Goal: Transaction & Acquisition: Purchase product/service

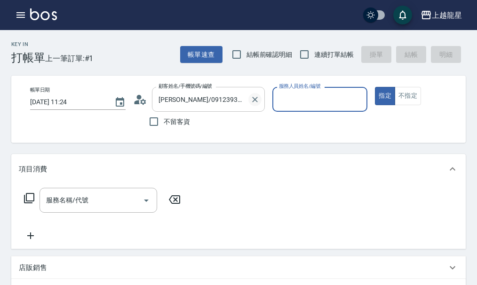
click at [258, 100] on icon "Clear" at bounding box center [254, 99] width 9 height 9
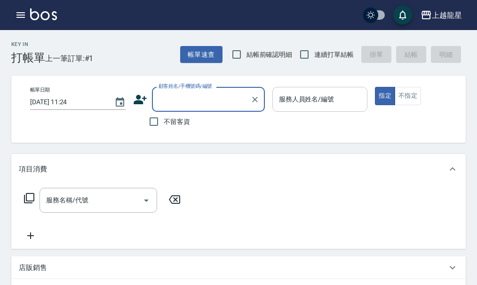
click at [312, 102] on input "服務人員姓名/編號" at bounding box center [319, 99] width 87 height 16
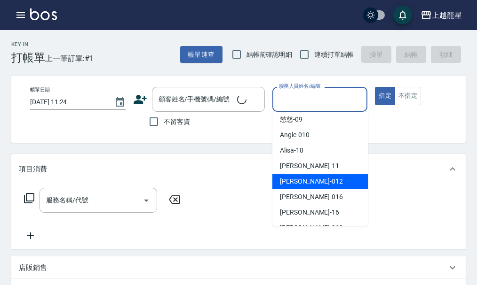
scroll to position [173, 0]
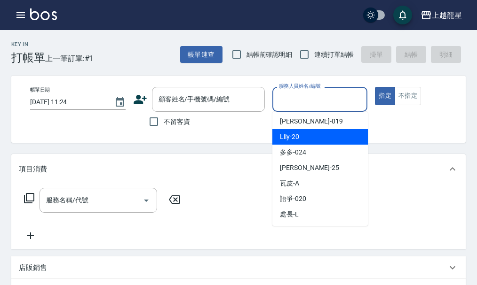
click at [308, 134] on div "Lily -20" at bounding box center [319, 137] width 95 height 16
type input "Lily-20"
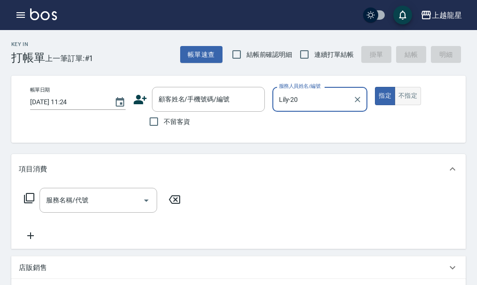
click at [411, 100] on button "不指定" at bounding box center [407, 96] width 26 height 18
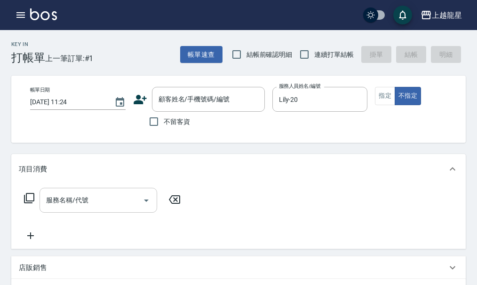
click at [104, 209] on input "服務名稱/代號" at bounding box center [91, 200] width 95 height 16
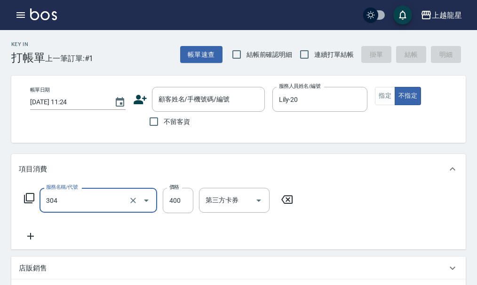
type input "剪髮(304)"
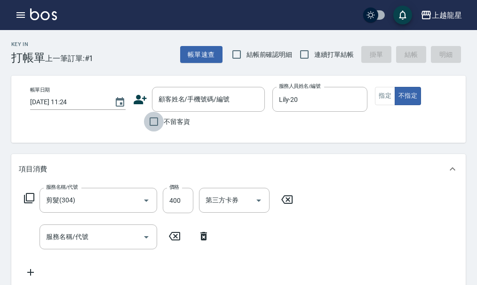
click at [153, 116] on input "不留客資" at bounding box center [154, 122] width 20 height 20
checkbox input "true"
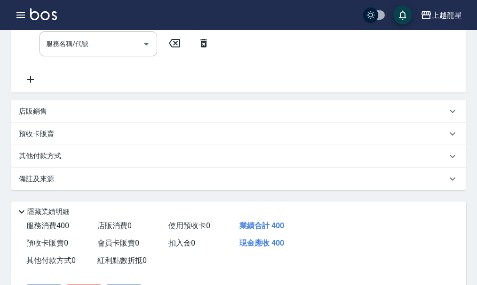
scroll to position [262, 0]
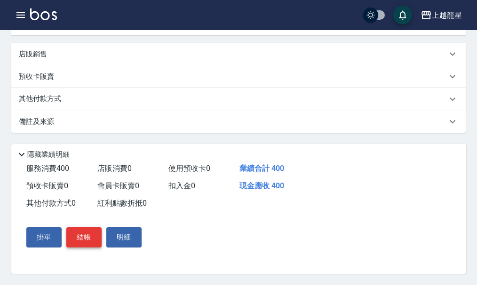
click at [92, 243] on button "結帳" at bounding box center [83, 238] width 35 height 20
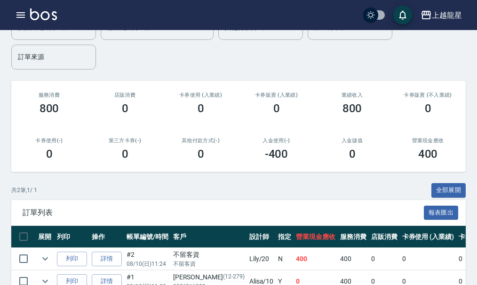
scroll to position [141, 0]
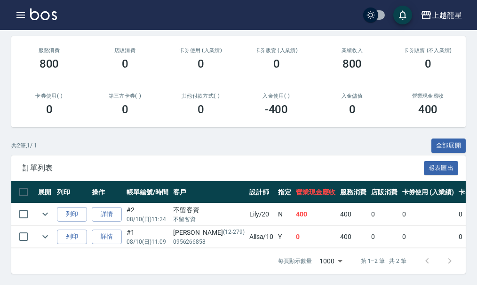
scroll to position [146, 0]
click at [49, 231] on icon "expand row" at bounding box center [44, 236] width 11 height 11
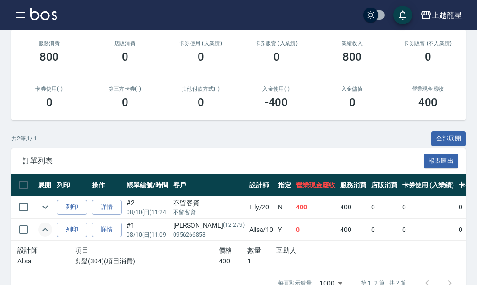
click at [49, 227] on icon "expand row" at bounding box center [44, 229] width 11 height 11
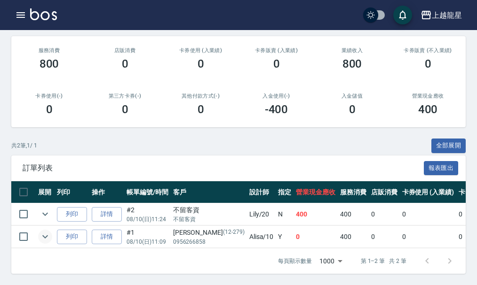
scroll to position [0, 0]
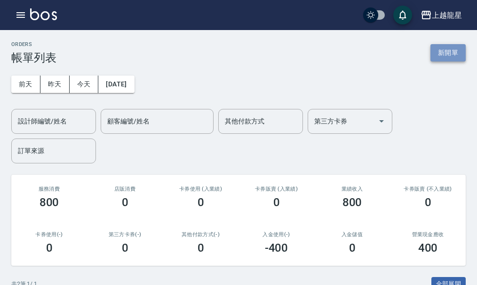
click at [448, 59] on button "新開單" at bounding box center [447, 52] width 35 height 17
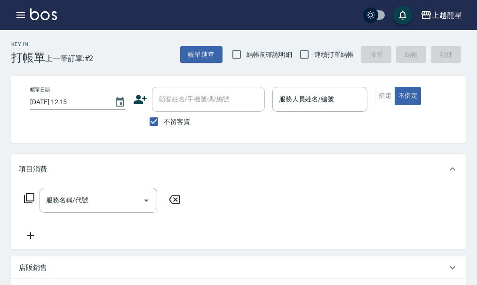
click at [182, 124] on span "不留客資" at bounding box center [177, 122] width 26 height 10
click at [164, 124] on input "不留客資" at bounding box center [154, 122] width 20 height 20
checkbox input "false"
click at [190, 103] on input "顧客姓名/手機號碼/編號" at bounding box center [201, 99] width 90 height 16
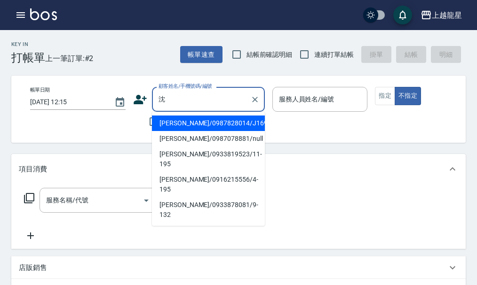
click at [172, 197] on li "[PERSON_NAME]/0933878081/9-132" at bounding box center [208, 209] width 113 height 25
type input "[PERSON_NAME]/0933878081/9-132"
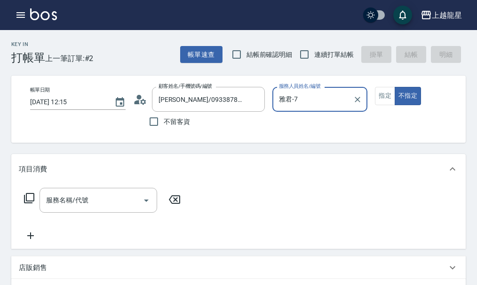
type input "雅君-7"
click at [378, 95] on button "指定" at bounding box center [385, 96] width 20 height 18
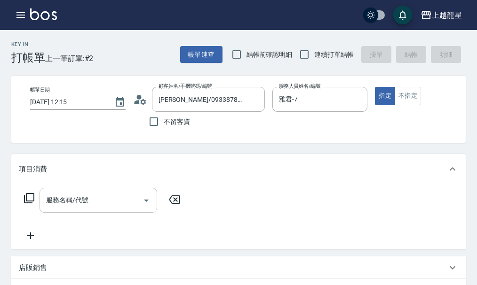
click at [73, 211] on div "服務名稱/代號 服務名稱/代號" at bounding box center [98, 200] width 118 height 25
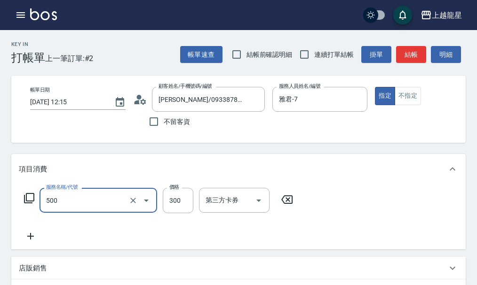
type input "一般洗髮(500)"
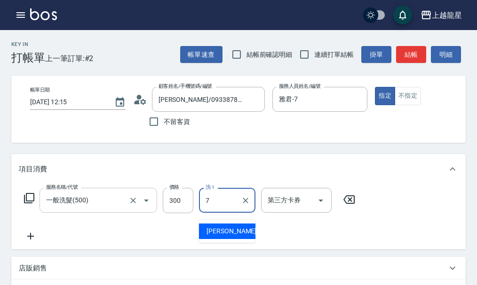
type input "雅君-7"
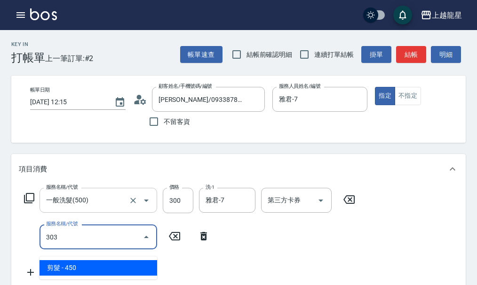
type input "剪髮(303)"
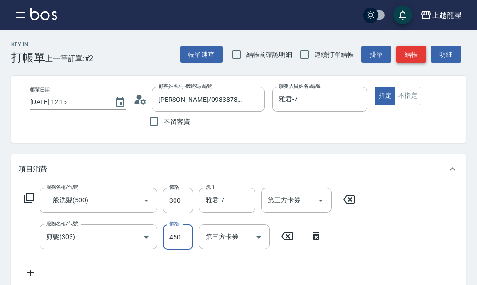
click at [414, 54] on button "結帳" at bounding box center [411, 54] width 30 height 17
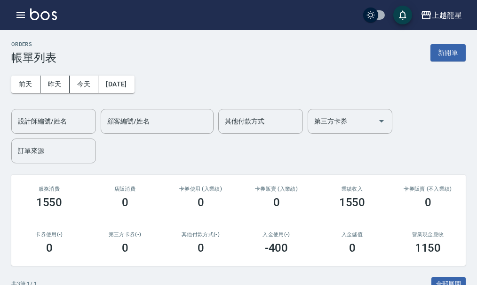
drag, startPoint x: 140, startPoint y: 54, endPoint x: 157, endPoint y: 65, distance: 21.1
click at [157, 65] on div "ORDERS 帳單列表 新開單 [DATE] [DATE] [DATE] [DATE] 設計師編號/姓名 設計師編號/姓名 顧客編號/姓名 顧客編號/姓名 其…" at bounding box center [238, 238] width 477 height 416
click at [52, 17] on img at bounding box center [43, 14] width 27 height 12
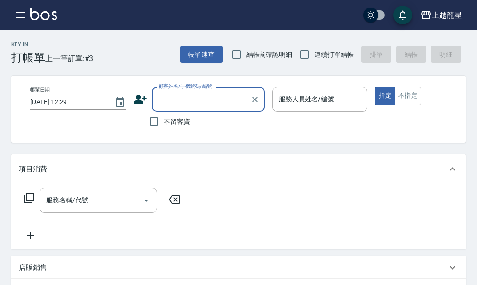
click at [178, 99] on input "顧客姓名/手機號碼/編號" at bounding box center [201, 99] width 90 height 16
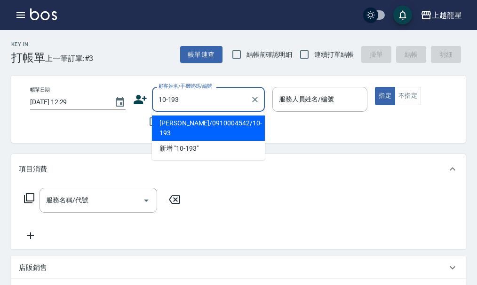
click at [196, 126] on li "[PERSON_NAME]/0910004542/10-193" at bounding box center [208, 128] width 113 height 25
type input "[PERSON_NAME]/0910004542/10-193"
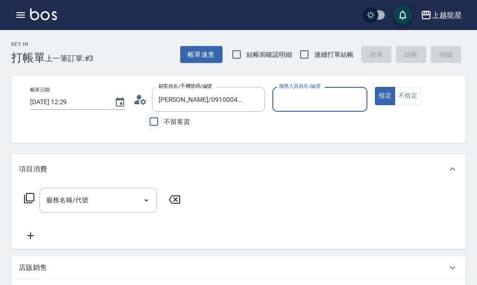
type input "雅君-7"
click at [356, 99] on icon "Clear" at bounding box center [357, 99] width 9 height 9
click at [333, 104] on input "服務人員姓名/編號" at bounding box center [319, 99] width 87 height 16
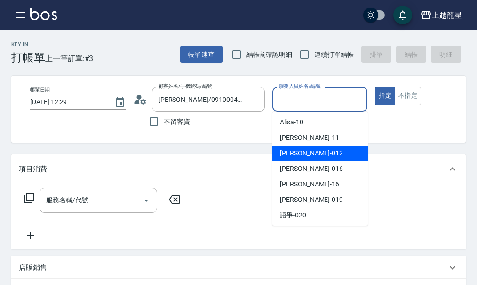
scroll to position [173, 0]
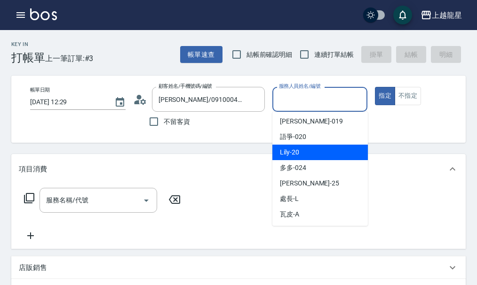
click at [307, 155] on div "Lily -20" at bounding box center [319, 153] width 95 height 16
type input "Lily-20"
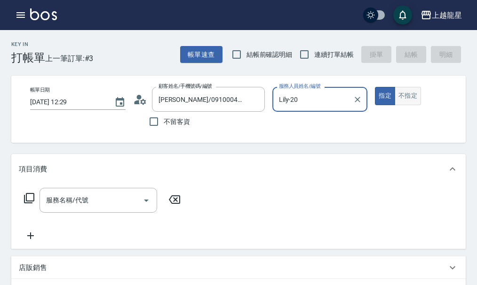
click at [403, 93] on button "不指定" at bounding box center [407, 96] width 26 height 18
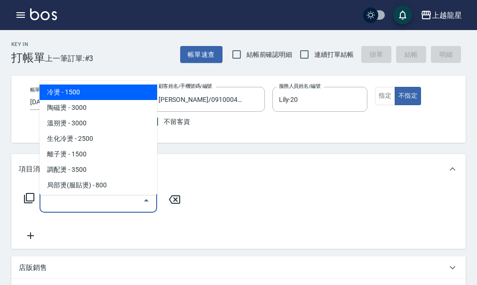
click at [66, 209] on input "服務名稱/代號" at bounding box center [91, 200] width 95 height 16
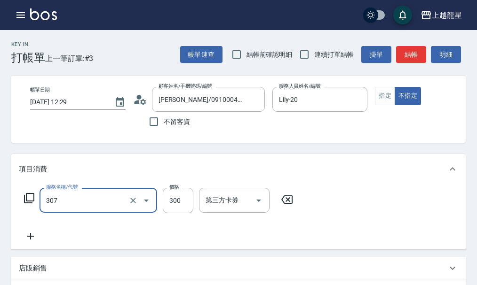
type input "剪髮(高中)(307)"
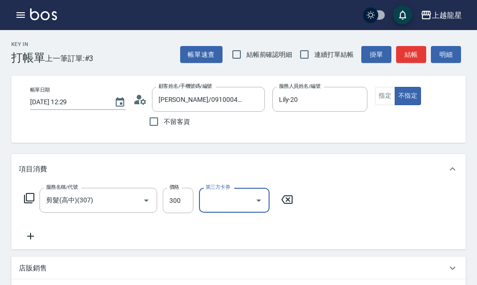
scroll to position [235, 0]
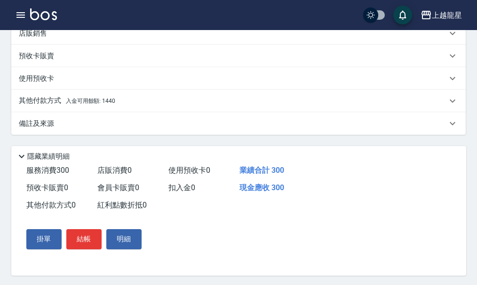
click at [85, 106] on p "其他付款方式 入金可用餘額: 1440" at bounding box center [67, 101] width 96 height 10
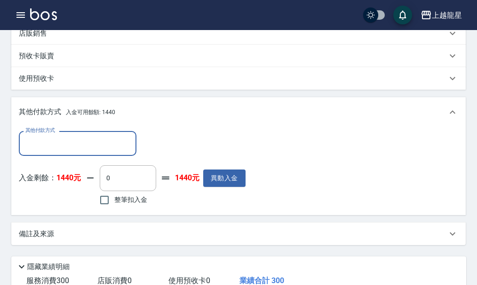
scroll to position [0, 0]
click at [106, 205] on input "整筆扣入金" at bounding box center [104, 200] width 20 height 20
checkbox input "true"
type input "300"
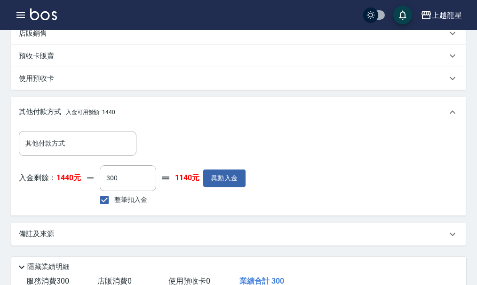
scroll to position [359, 0]
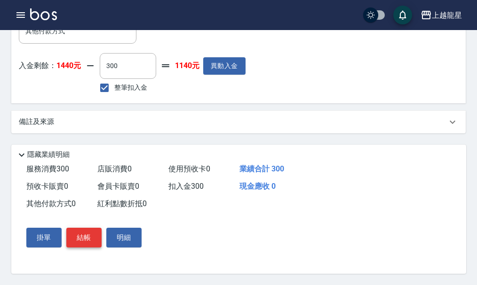
click at [84, 234] on button "結帳" at bounding box center [83, 238] width 35 height 20
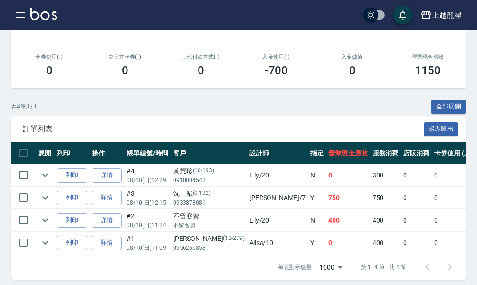
scroll to position [191, 0]
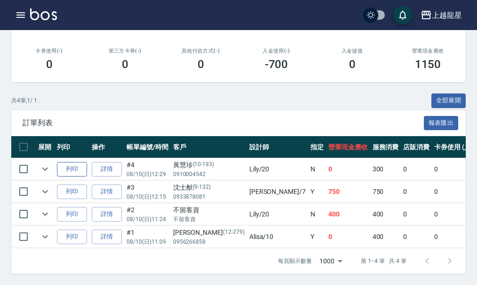
click at [80, 164] on button "列印" at bounding box center [72, 169] width 30 height 15
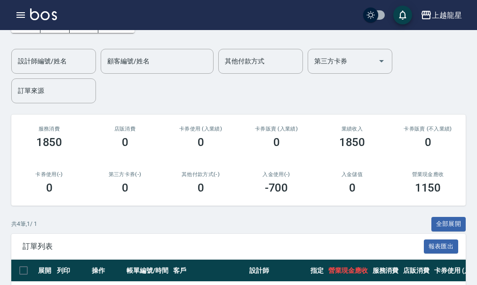
scroll to position [0, 0]
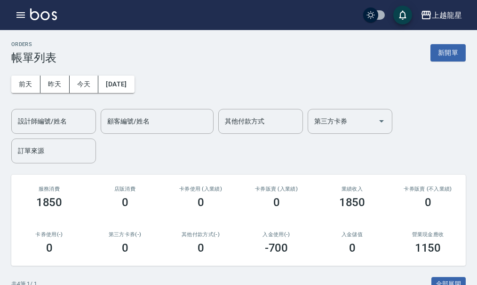
click at [442, 42] on div "ORDERS 帳單列表 新開單" at bounding box center [238, 52] width 454 height 23
click at [440, 49] on button "新開單" at bounding box center [447, 52] width 35 height 17
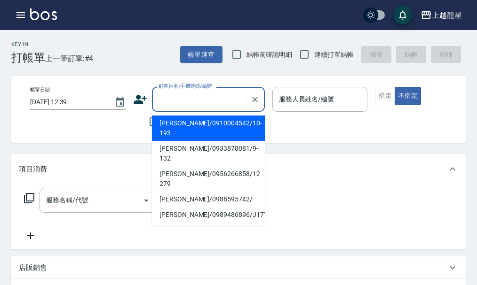
click at [180, 105] on input "顧客姓名/手機號碼/編號" at bounding box center [201, 99] width 90 height 16
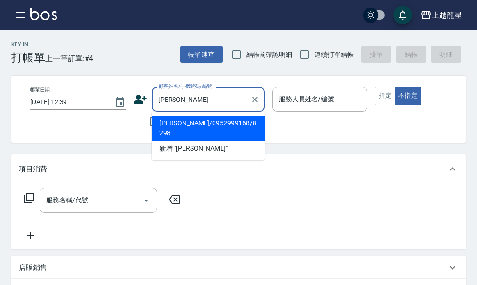
click at [197, 126] on li "[PERSON_NAME]/0952999168/8-298" at bounding box center [208, 128] width 113 height 25
type input "[PERSON_NAME]/0952999168/8-298"
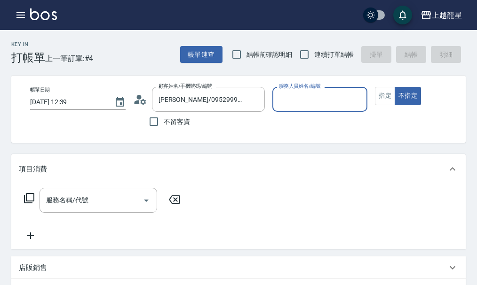
type input "馨華-6"
click at [389, 95] on button "指定" at bounding box center [385, 96] width 20 height 18
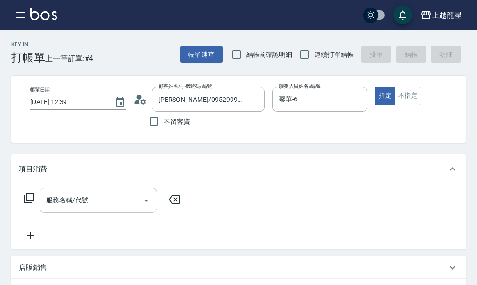
click at [110, 203] on input "服務名稱/代號" at bounding box center [91, 200] width 95 height 16
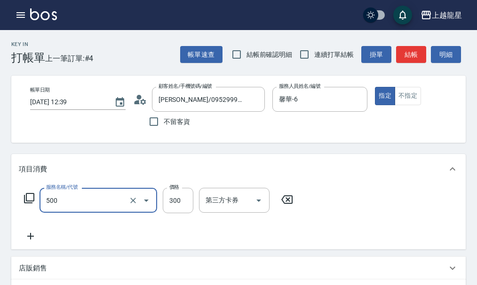
type input "一般洗髮(500)"
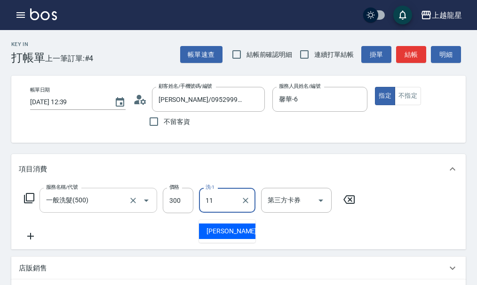
type input "[PERSON_NAME]-11"
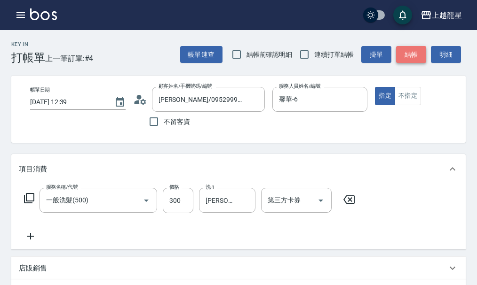
click at [409, 61] on button "結帳" at bounding box center [411, 54] width 30 height 17
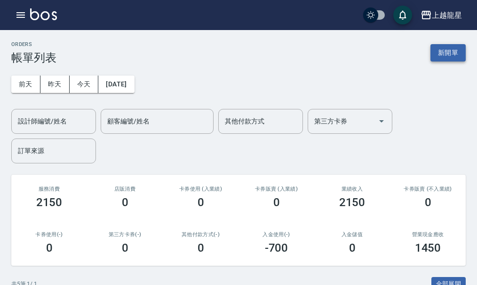
click at [448, 47] on button "新開單" at bounding box center [447, 52] width 35 height 17
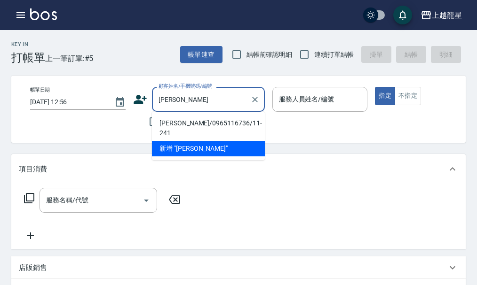
click at [186, 121] on li "[PERSON_NAME]/0965116736/11-241" at bounding box center [208, 128] width 113 height 25
type input "[PERSON_NAME]/0965116736/11-241"
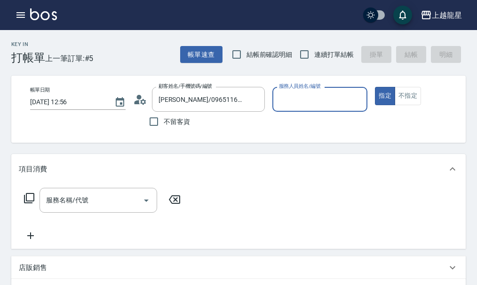
type input "雅君-7"
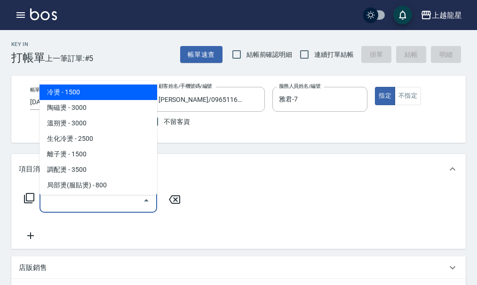
click at [86, 200] on input "服務名稱/代號" at bounding box center [91, 200] width 95 height 16
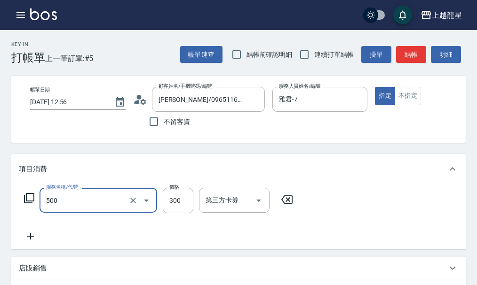
type input "一般洗髮(500)"
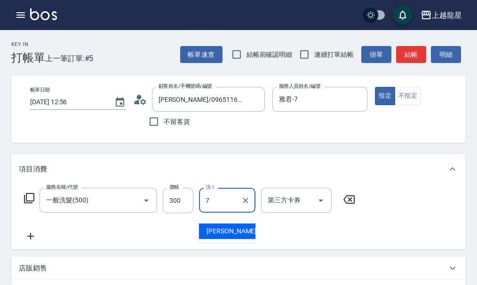
type input "雅君-7"
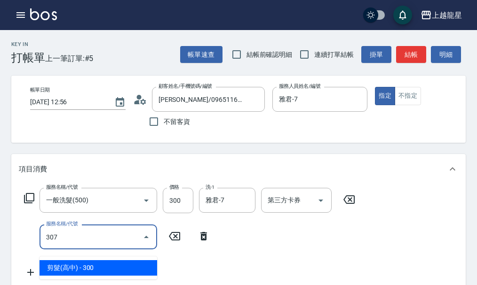
type input "剪髮(高中)(307)"
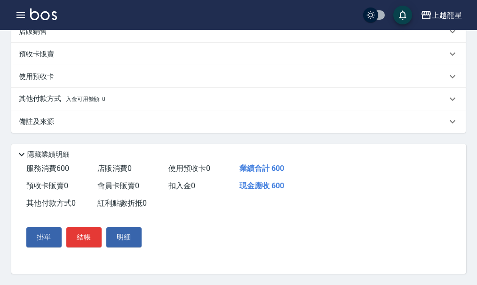
scroll to position [285, 0]
click at [95, 234] on button "結帳" at bounding box center [83, 238] width 35 height 20
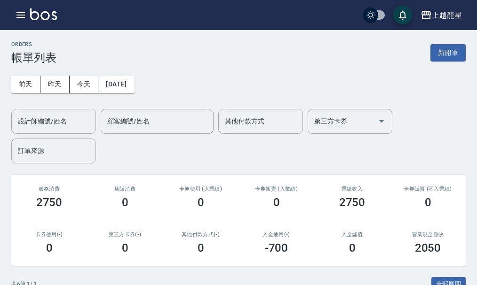
click at [442, 55] on button "新開單" at bounding box center [447, 52] width 35 height 17
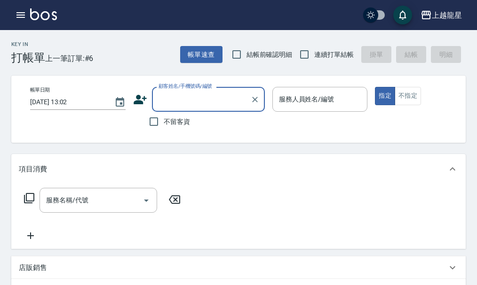
click at [197, 109] on div "顧客姓名/手機號碼/編號" at bounding box center [208, 99] width 113 height 25
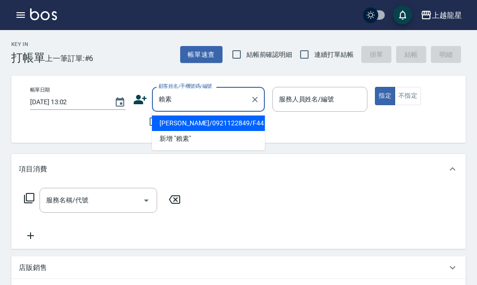
click at [171, 129] on li "[PERSON_NAME]/0921122849/F44" at bounding box center [208, 124] width 113 height 16
type input "[PERSON_NAME]/0921122849/F44"
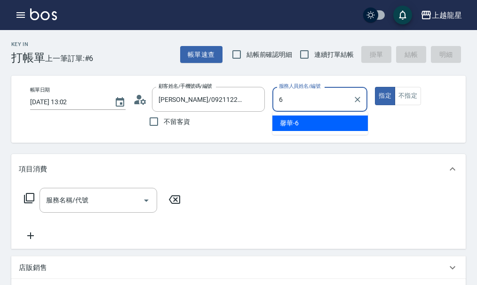
type input "馨華-6"
type button "true"
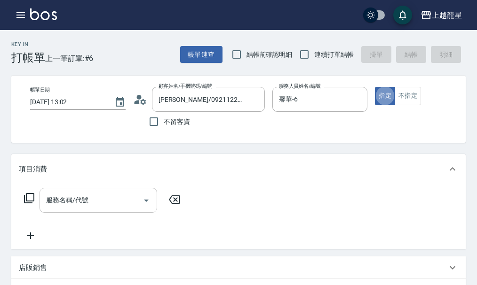
click at [66, 208] on input "服務名稱/代號" at bounding box center [91, 200] width 95 height 16
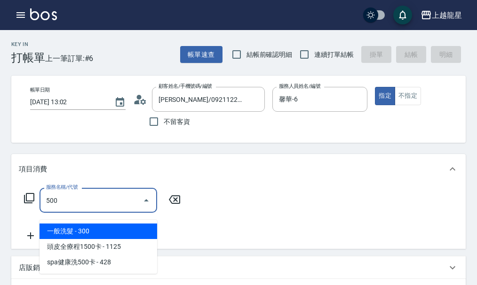
type input "一般洗髮(500)"
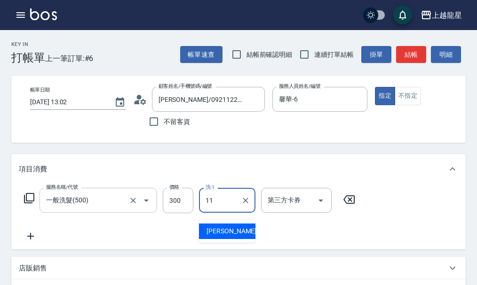
type input "[PERSON_NAME]-11"
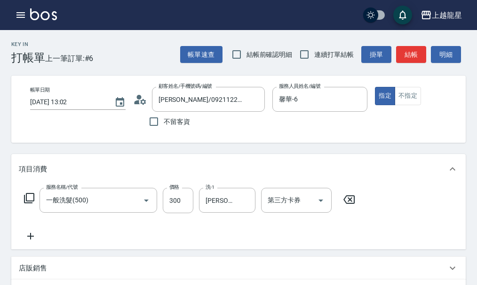
click at [24, 201] on icon at bounding box center [29, 198] width 11 height 11
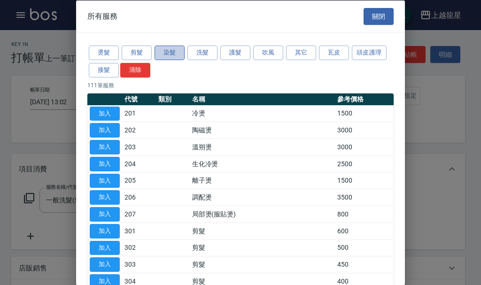
click at [173, 57] on button "染髮" at bounding box center [170, 53] width 30 height 15
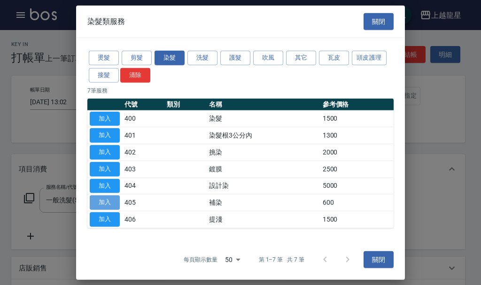
click at [110, 206] on button "加入" at bounding box center [105, 203] width 30 height 15
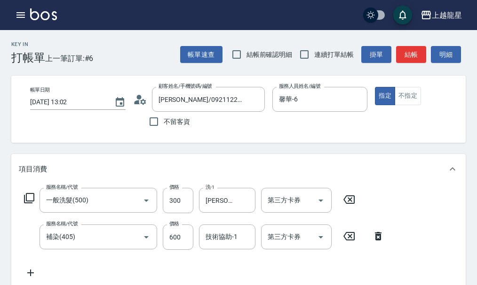
click at [193, 246] on div "服務名稱/代號 補染(405) 服務名稱/代號 價格 600 價格 技術協助-1 技術協助-1 第三方卡券 第三方卡券" at bounding box center [204, 237] width 371 height 25
click at [175, 246] on input "600" at bounding box center [178, 237] width 31 height 25
type input "500"
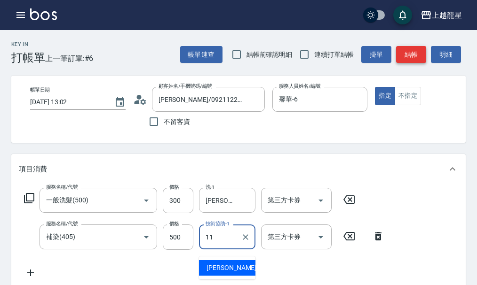
type input "11"
click at [415, 47] on button "結帳" at bounding box center [411, 54] width 30 height 17
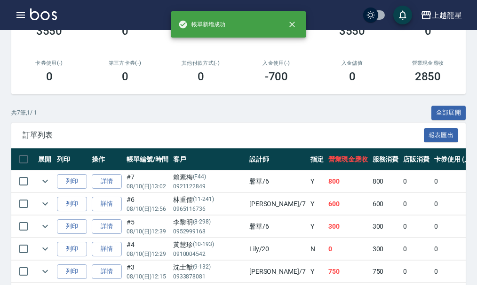
scroll to position [188, 0]
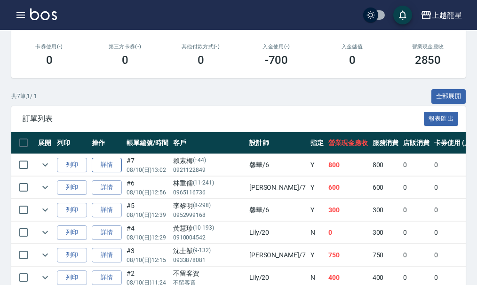
click at [116, 165] on link "詳情" at bounding box center [107, 165] width 30 height 15
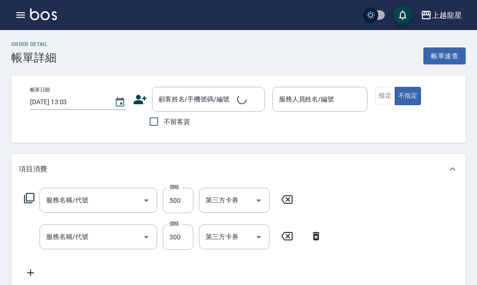
type input "[DATE] 13:02"
type input "馨華-6"
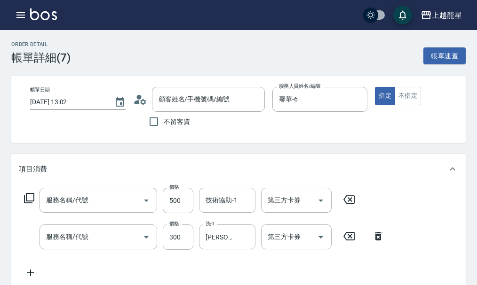
type input "補染(405)"
type input "一般洗髮(500)"
type input "[PERSON_NAME]/0921122849/F44"
click at [223, 209] on input "技術協助-1" at bounding box center [227, 200] width 48 height 16
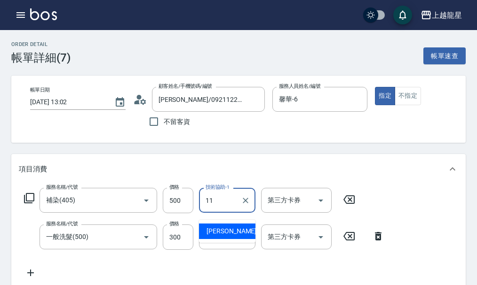
type input "[PERSON_NAME]-11"
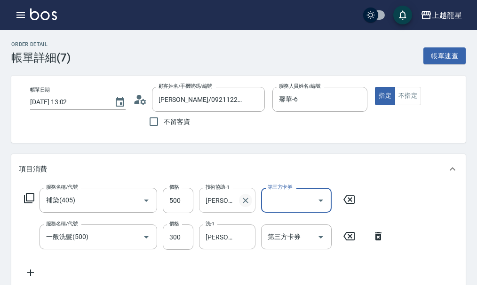
click at [244, 204] on icon "Clear" at bounding box center [246, 201] width 6 height 6
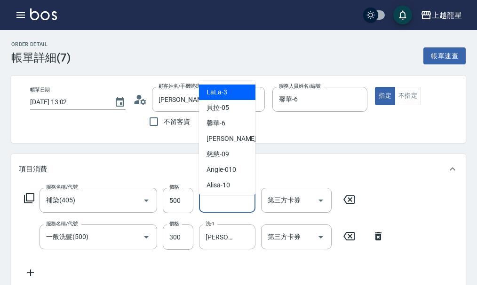
click at [229, 208] on input "技術協助-1" at bounding box center [227, 200] width 48 height 16
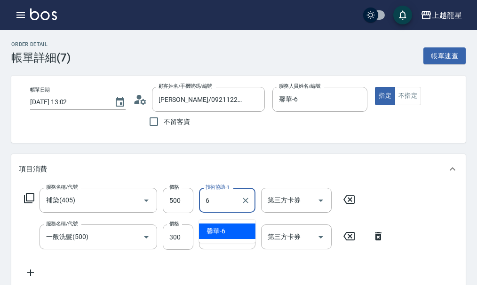
type input "馨華-6"
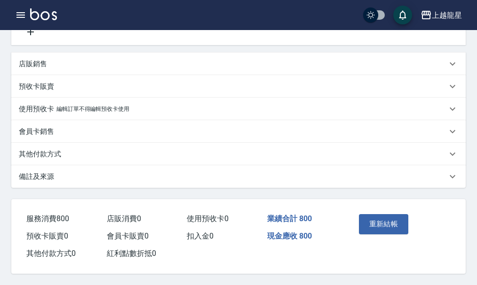
scroll to position [252, 0]
click at [375, 223] on button "重新結帳" at bounding box center [384, 224] width 50 height 20
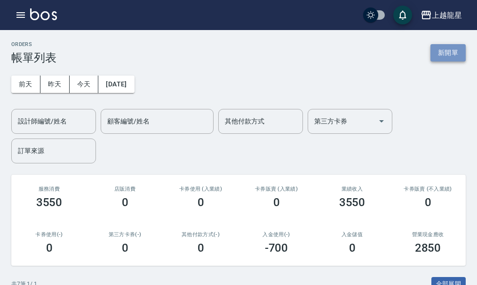
click at [448, 55] on button "新開單" at bounding box center [447, 52] width 35 height 17
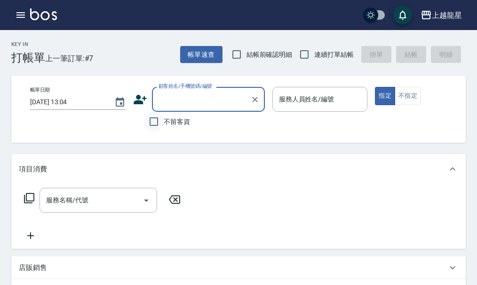
click at [163, 118] on input "不留客資" at bounding box center [154, 122] width 20 height 20
checkbox input "true"
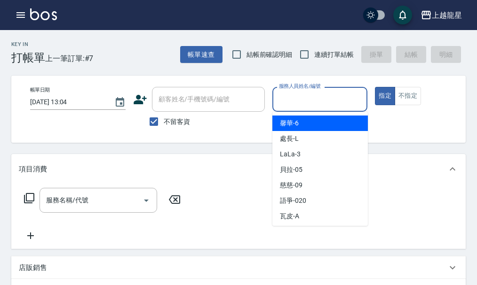
click at [360, 103] on input "服務人員姓名/編號" at bounding box center [319, 99] width 87 height 16
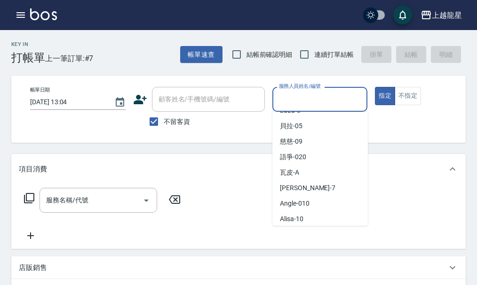
scroll to position [94, 0]
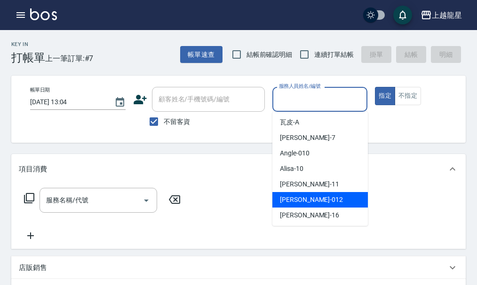
click at [296, 203] on span "[PERSON_NAME] -012" at bounding box center [311, 200] width 63 height 10
type input "[PERSON_NAME]-012"
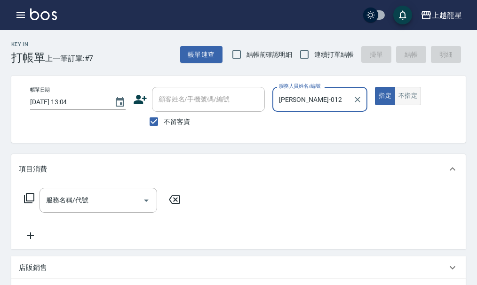
click at [400, 93] on button "不指定" at bounding box center [407, 96] width 26 height 18
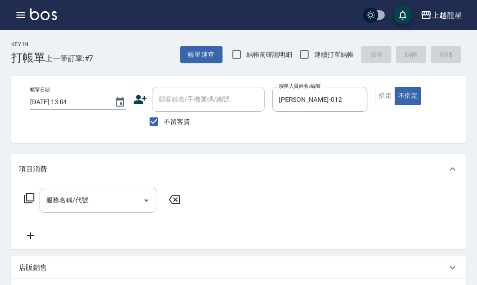
click at [107, 209] on input "服務名稱/代號" at bounding box center [91, 200] width 95 height 16
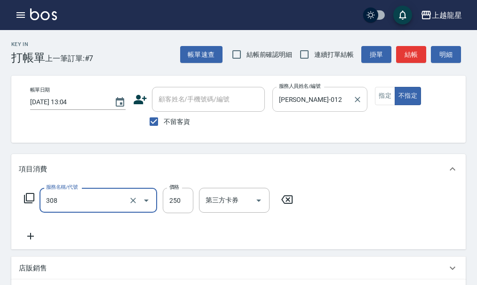
type input "剪髮(國中)(308)"
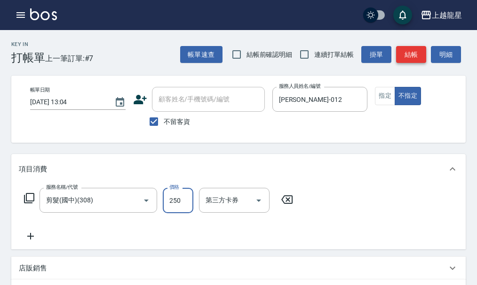
click at [407, 47] on button "結帳" at bounding box center [411, 54] width 30 height 17
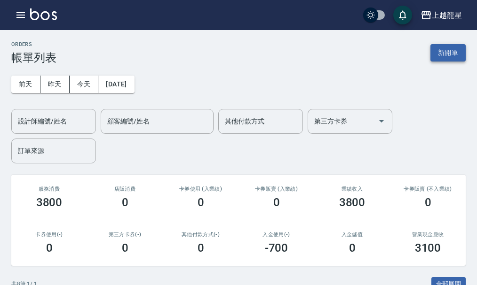
click at [447, 46] on button "新開單" at bounding box center [447, 52] width 35 height 17
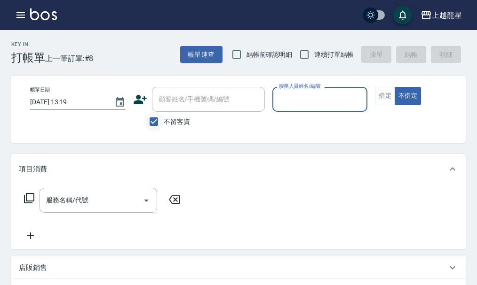
click at [161, 124] on input "不留客資" at bounding box center [154, 122] width 20 height 20
checkbox input "false"
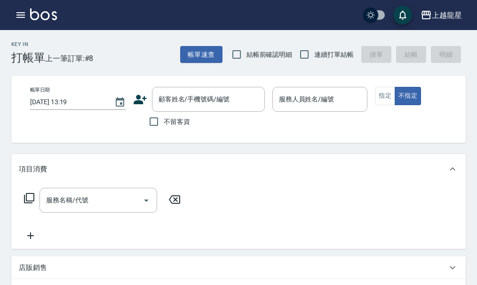
click at [182, 84] on div "帳單日期 [DATE] 13:19 顧客姓名/手機號碼/編號 顧客姓名/手機號碼/編號 不留客資 服務人員姓名/編號 服務人員姓名/編號 指定 不指定" at bounding box center [246, 109] width 470 height 67
click at [27, 14] on button "button" at bounding box center [20, 15] width 19 height 19
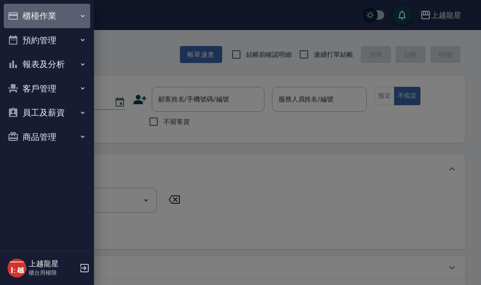
click at [42, 17] on button "櫃檯作業" at bounding box center [47, 16] width 86 height 24
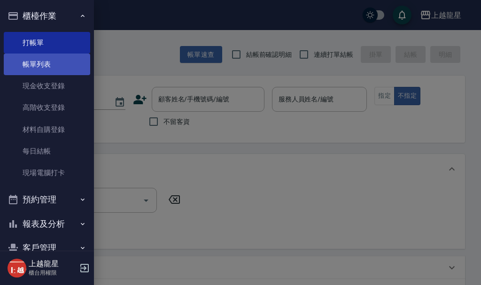
click at [34, 67] on link "帳單列表" at bounding box center [47, 65] width 86 height 22
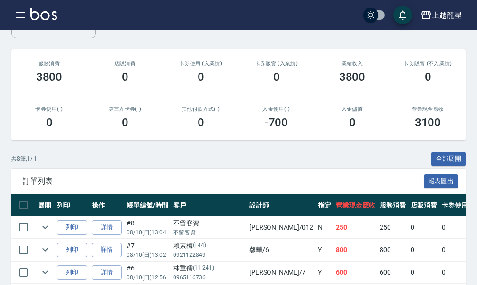
scroll to position [47, 0]
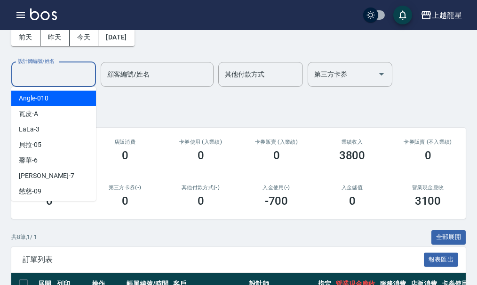
click at [66, 71] on input "設計師編號/姓名" at bounding box center [54, 74] width 76 height 16
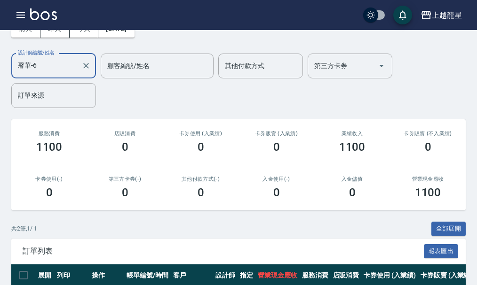
scroll to position [0, 0]
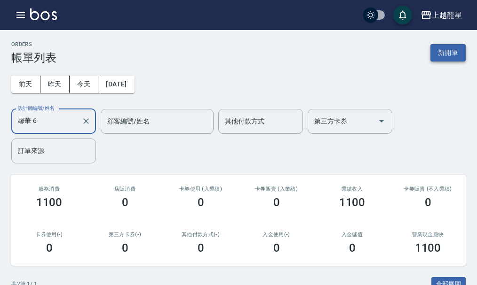
type input "馨華-6"
click at [451, 55] on button "新開單" at bounding box center [447, 52] width 35 height 17
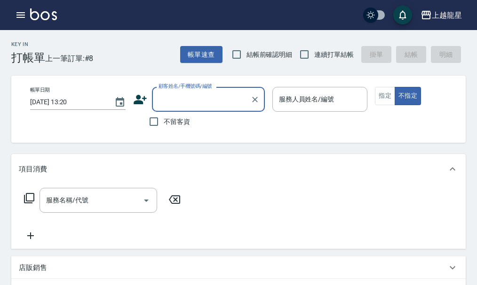
click at [177, 102] on input "顧客姓名/手機號碼/編號" at bounding box center [201, 99] width 90 height 16
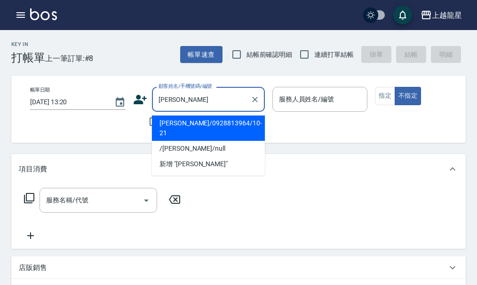
click at [183, 125] on li "[PERSON_NAME]/0928813964/10-21" at bounding box center [208, 128] width 113 height 25
type input "[PERSON_NAME]/0928813964/10-21"
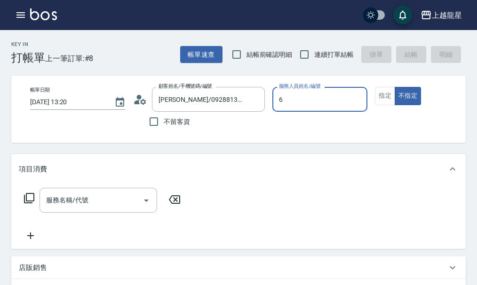
type input "馨華-6"
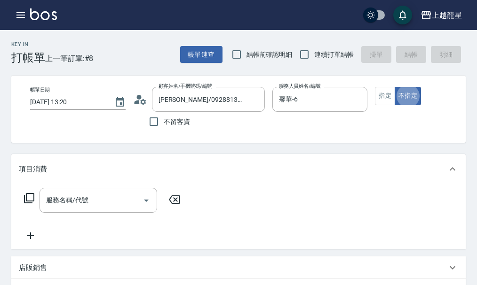
type button "false"
click at [382, 94] on button "指定" at bounding box center [385, 96] width 20 height 18
click at [64, 206] on input "服務名稱/代號" at bounding box center [91, 200] width 95 height 16
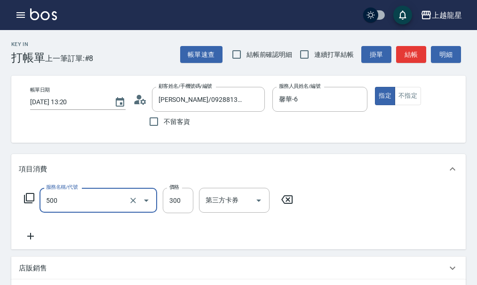
type input "一般洗髮(500)"
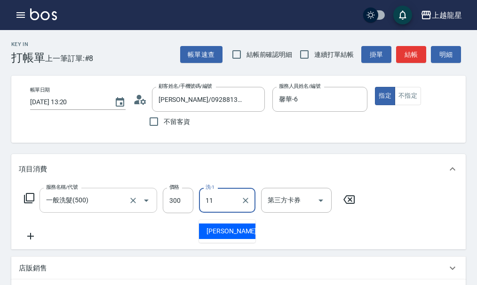
type input "[PERSON_NAME]-11"
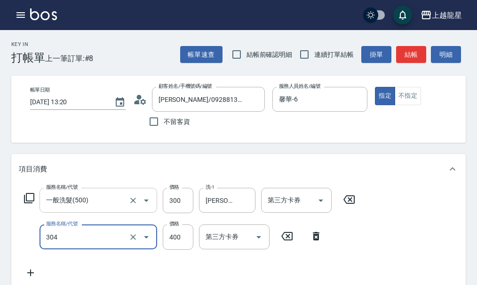
type input "剪髮(304)"
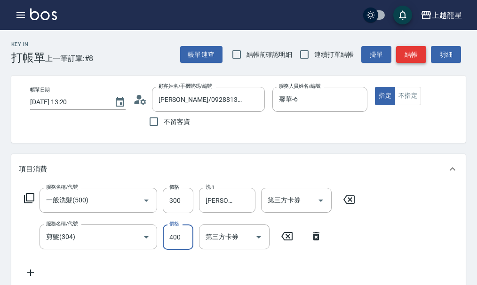
click at [419, 54] on button "結帳" at bounding box center [411, 54] width 30 height 17
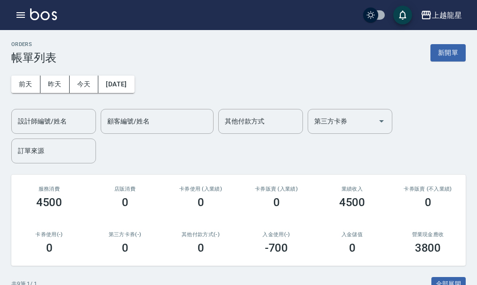
click at [42, 16] on img at bounding box center [43, 14] width 27 height 12
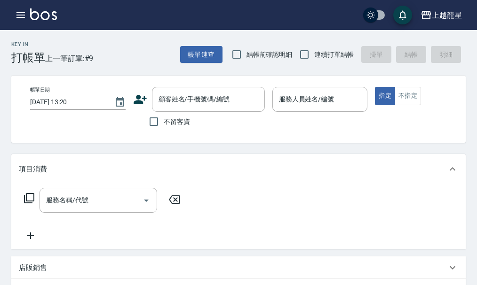
drag, startPoint x: 172, startPoint y: 126, endPoint x: 213, endPoint y: 120, distance: 41.7
click at [172, 126] on span "不留客資" at bounding box center [177, 122] width 26 height 10
click at [164, 126] on input "不留客資" at bounding box center [154, 122] width 20 height 20
checkbox input "true"
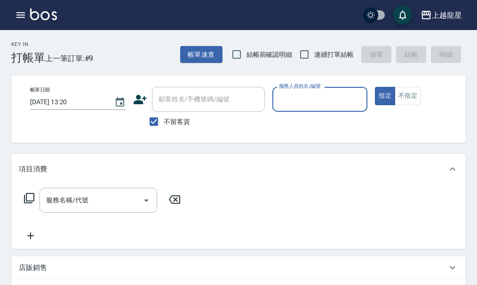
click at [306, 103] on input "服務人員姓名/編號" at bounding box center [319, 99] width 87 height 16
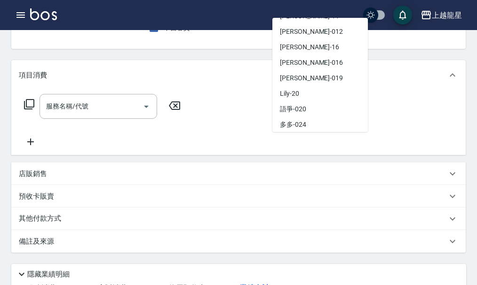
scroll to position [141, 0]
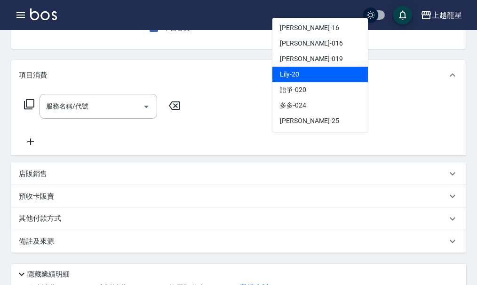
click at [320, 77] on div "Lily -20" at bounding box center [319, 75] width 95 height 16
type input "Lily-20"
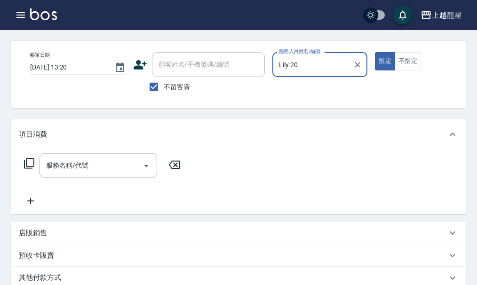
scroll to position [0, 0]
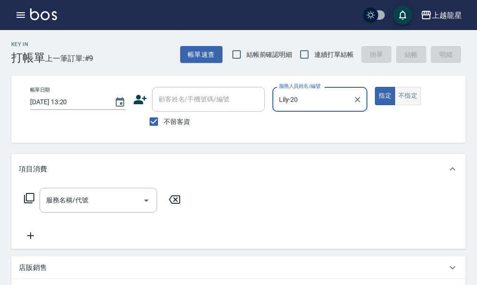
click at [412, 100] on button "不指定" at bounding box center [407, 96] width 26 height 18
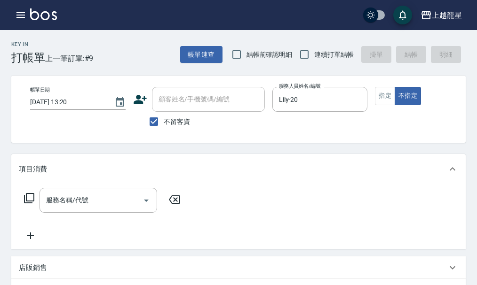
click at [55, 222] on div "服務名稱/代號 服務名稱/代號" at bounding box center [102, 215] width 167 height 54
click at [88, 206] on input "服務名稱/代號" at bounding box center [91, 200] width 95 height 16
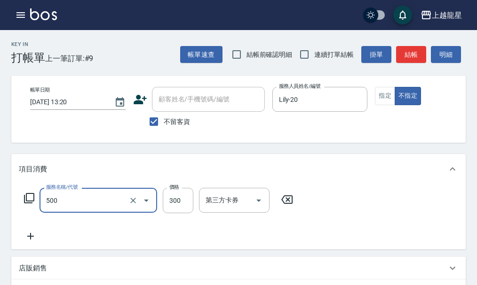
type input "一般洗髮(500)"
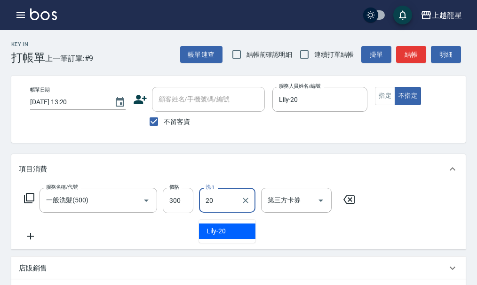
type input "Lily-20"
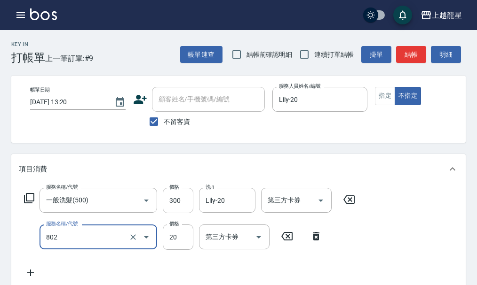
type input "潤絲(802)"
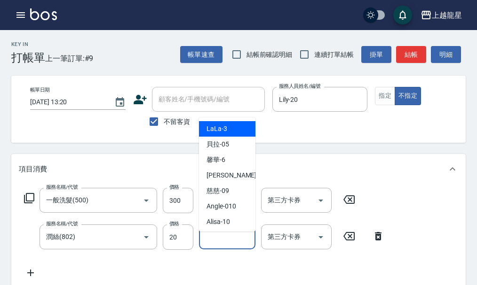
click at [219, 239] on input "洗-1" at bounding box center [227, 237] width 48 height 16
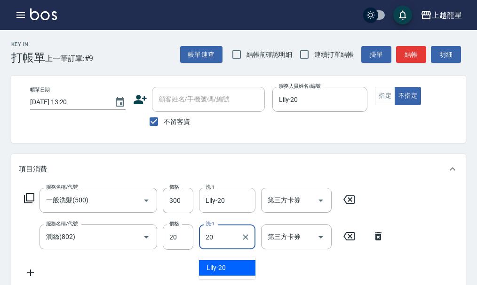
type input "Lily-20"
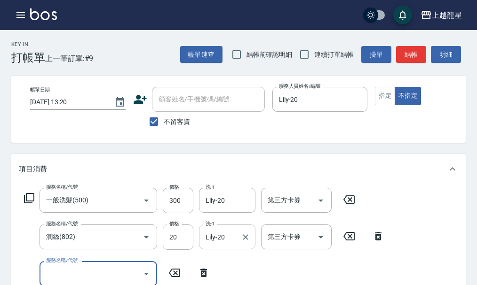
scroll to position [4, 0]
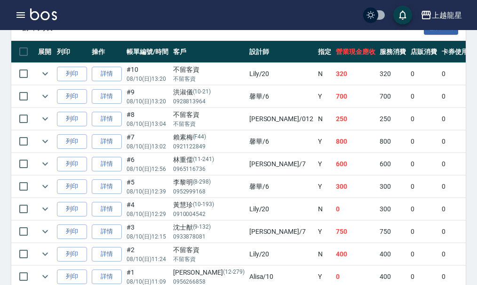
scroll to position [326, 0]
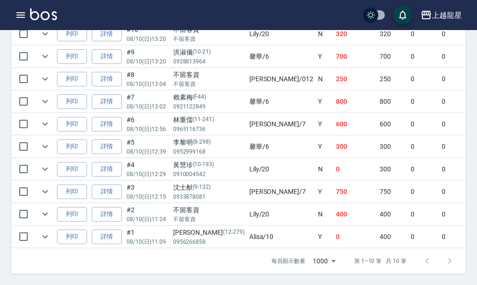
click at [47, 12] on img at bounding box center [43, 14] width 27 height 12
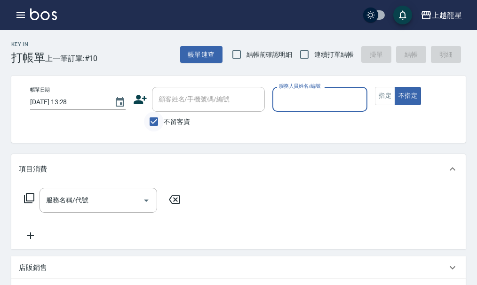
click at [152, 123] on input "不留客資" at bounding box center [154, 122] width 20 height 20
checkbox input "false"
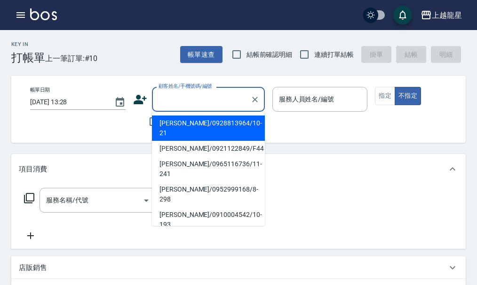
click at [174, 105] on input "顧客姓名/手機號碼/編號" at bounding box center [201, 99] width 90 height 16
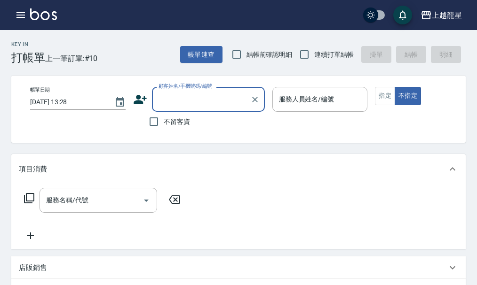
click at [166, 103] on input "顧客姓名/手機號碼/編號" at bounding box center [201, 99] width 90 height 16
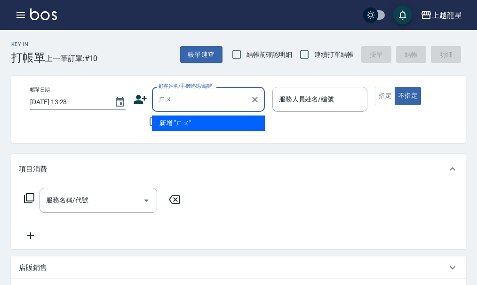
type input "ㄏ"
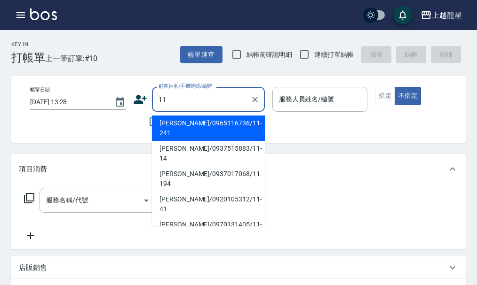
type input "1"
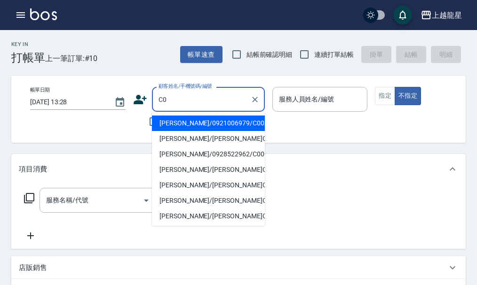
type input "C"
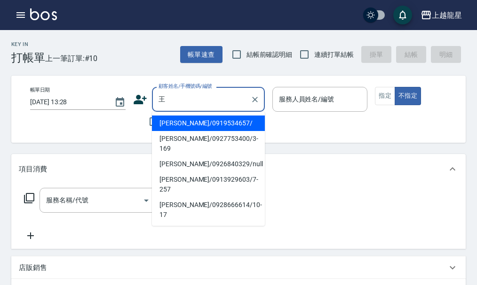
click at [206, 223] on li "[PERSON_NAME]/0966598077/F81" at bounding box center [208, 231] width 113 height 16
type input "[PERSON_NAME]/0966598077/F81"
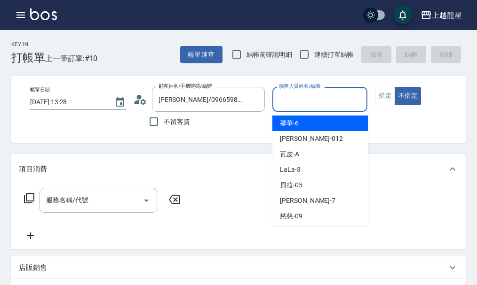
click at [302, 93] on input "服務人員姓名/編號" at bounding box center [319, 99] width 87 height 16
click at [298, 121] on span "馨華 -6" at bounding box center [289, 123] width 19 height 10
type input "馨華-6"
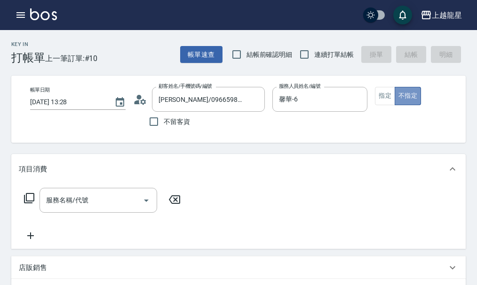
drag, startPoint x: 395, startPoint y: 99, endPoint x: 368, endPoint y: 122, distance: 36.1
click at [393, 106] on div "帳單日期 [DATE] 13:28 顧客姓名/手機號碼/編號 [PERSON_NAME]/0966598077/F81 顧客姓名/手機號碼/編號 不留客資 服…" at bounding box center [247, 109] width 448 height 45
click at [388, 101] on button "指定" at bounding box center [385, 96] width 20 height 18
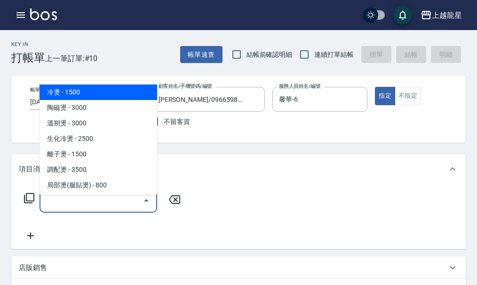
click at [104, 203] on input "服務名稱/代號" at bounding box center [91, 200] width 95 height 16
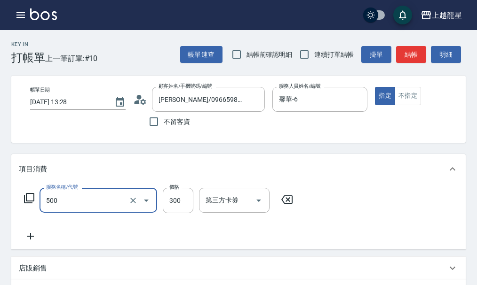
type input "一般洗髮(500)"
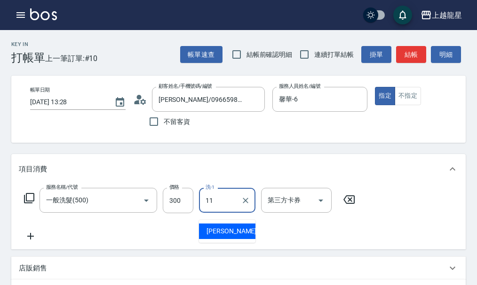
type input "[PERSON_NAME]-11"
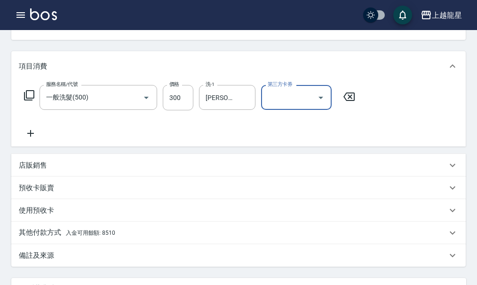
scroll to position [235, 0]
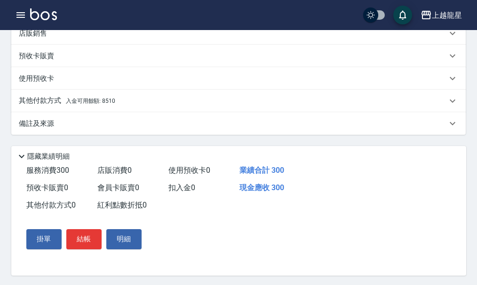
click at [58, 106] on p "其他付款方式 入金可用餘額: 8510" at bounding box center [67, 101] width 96 height 10
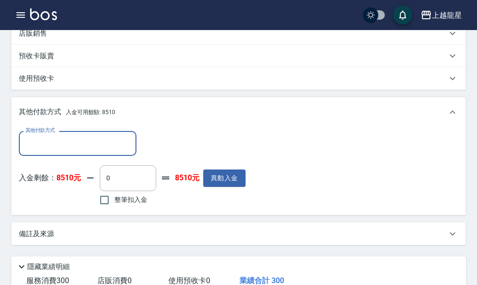
scroll to position [0, 0]
click at [105, 209] on input "整筆扣入金" at bounding box center [104, 200] width 20 height 20
checkbox input "true"
type input "300"
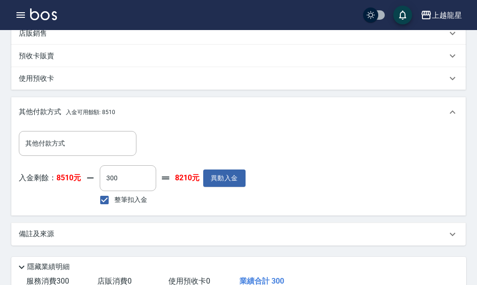
scroll to position [359, 0]
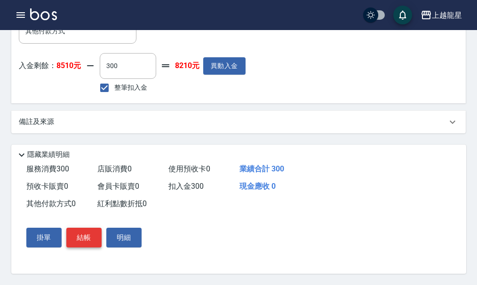
click at [96, 239] on button "結帳" at bounding box center [83, 238] width 35 height 20
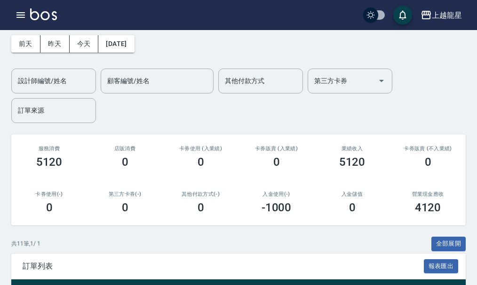
scroll to position [141, 0]
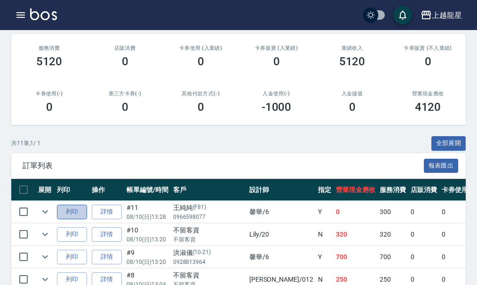
click at [75, 211] on button "列印" at bounding box center [72, 212] width 30 height 15
